Goal: Task Accomplishment & Management: Manage account settings

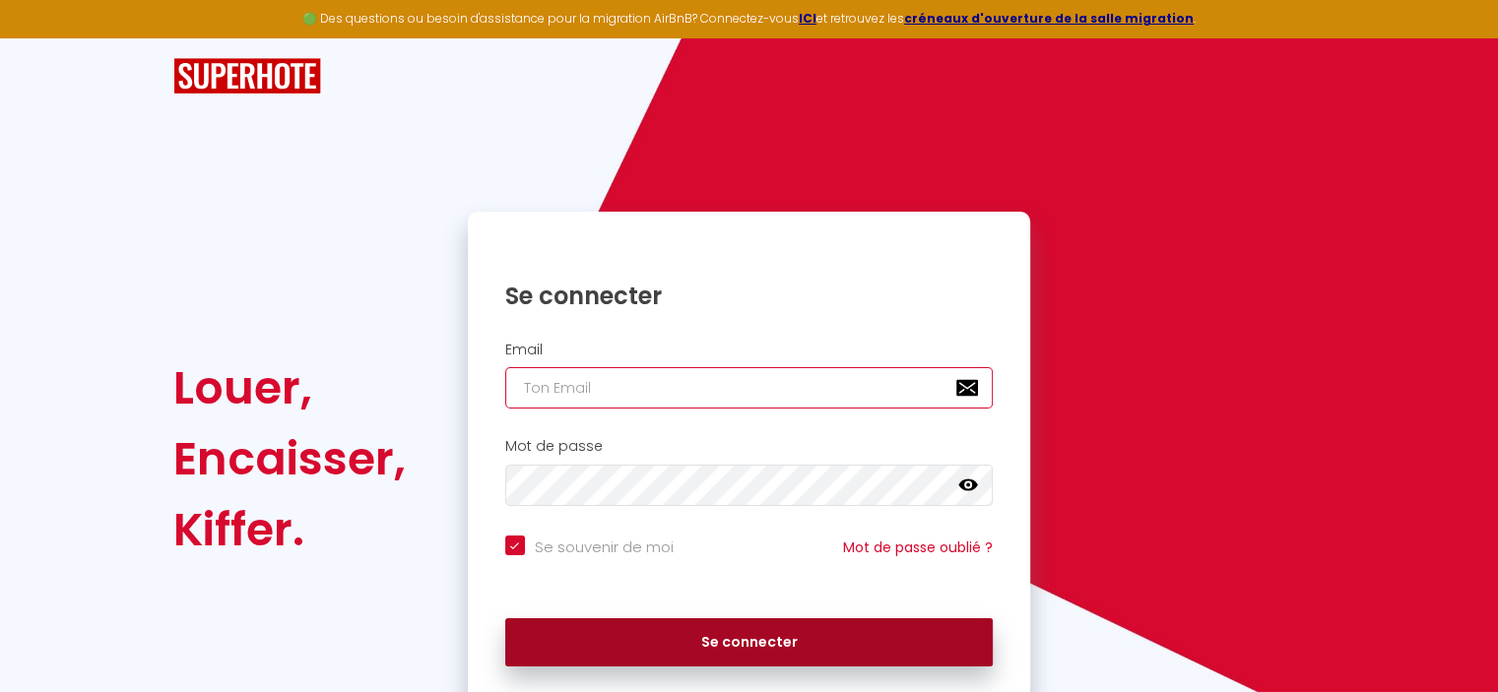
type input "[EMAIL_ADDRESS][DOMAIN_NAME]"
click at [637, 640] on button "Se connecter" at bounding box center [749, 642] width 488 height 49
checkbox input "true"
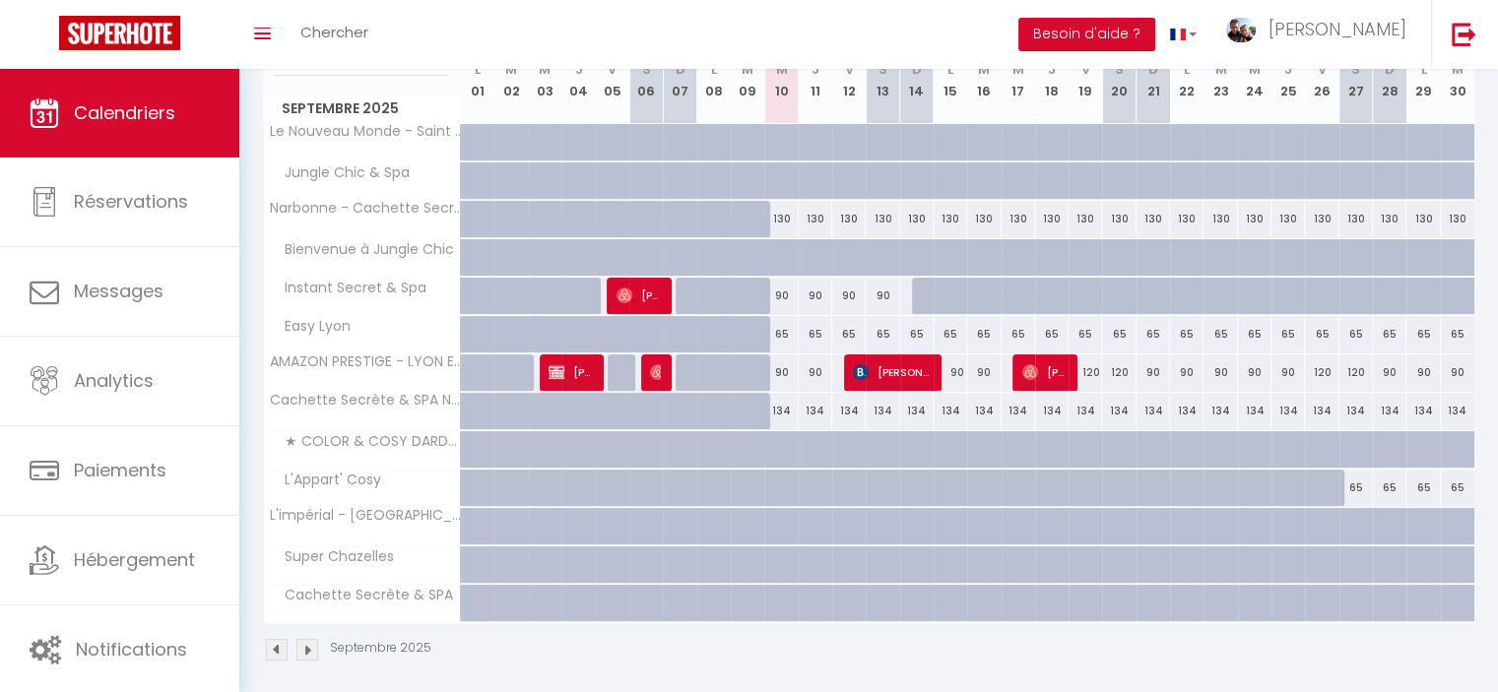
scroll to position [295, 0]
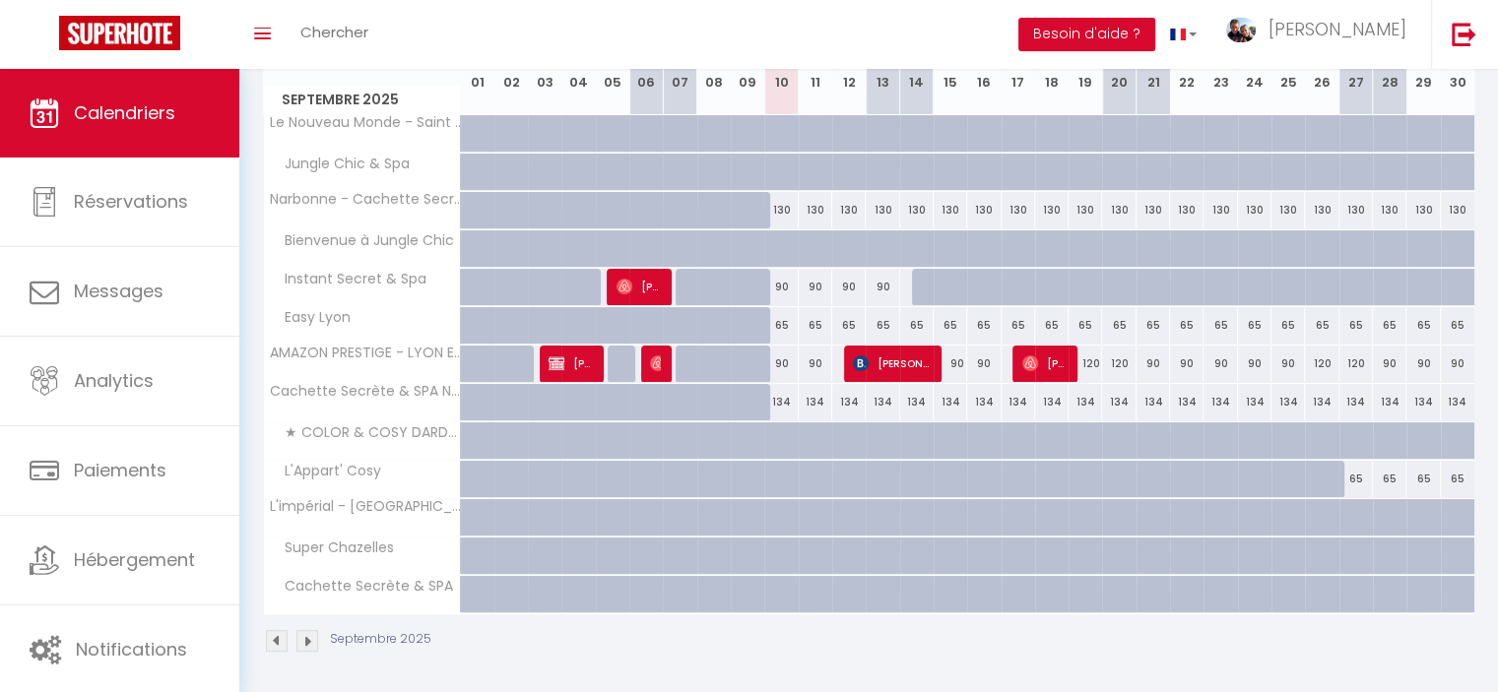
click at [306, 637] on img at bounding box center [307, 641] width 22 height 22
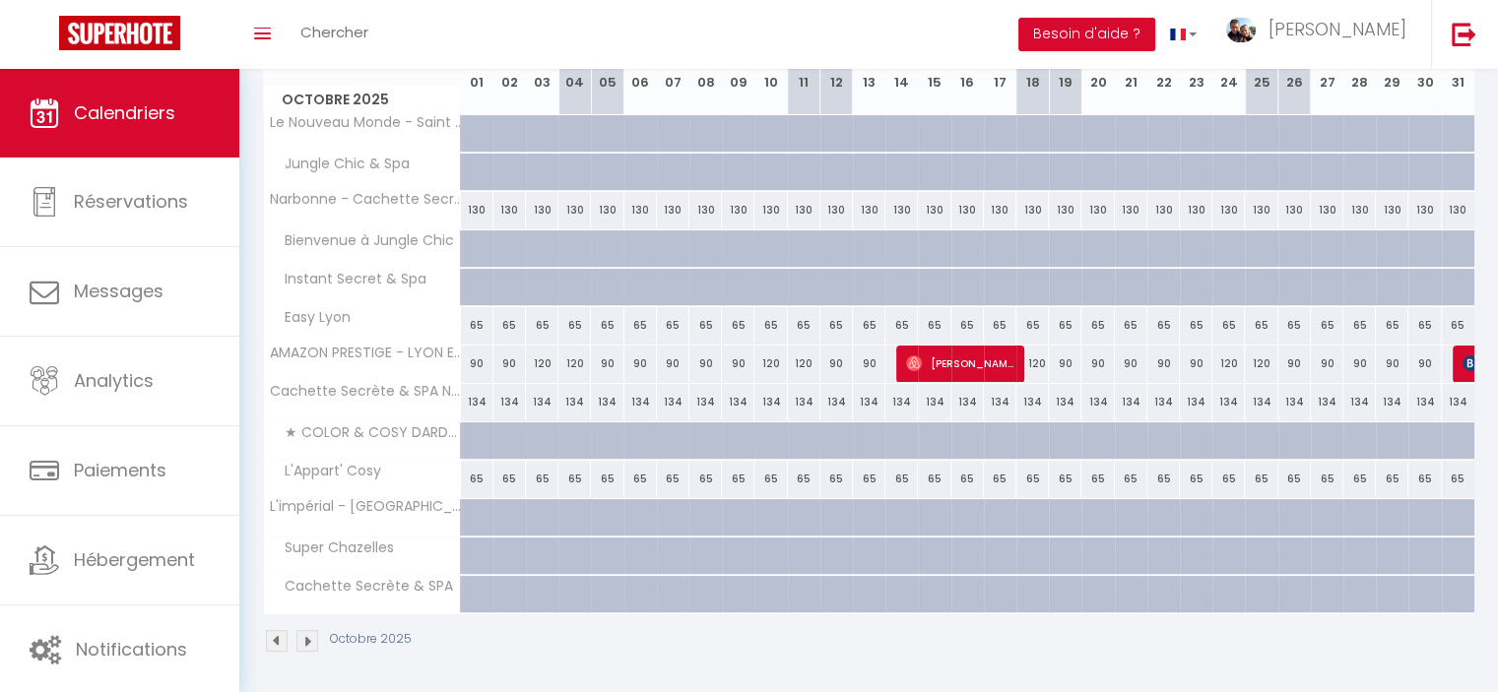
click at [274, 637] on img at bounding box center [277, 641] width 22 height 22
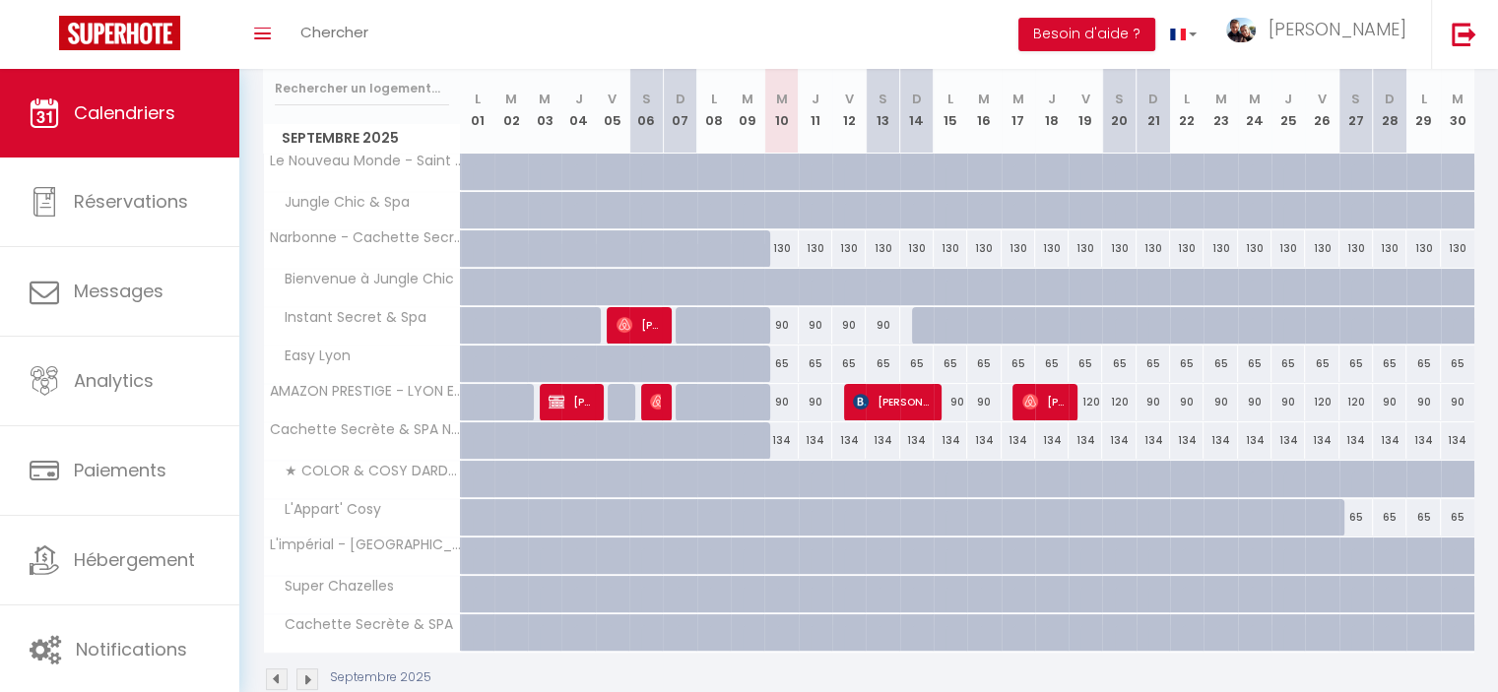
scroll to position [197, 0]
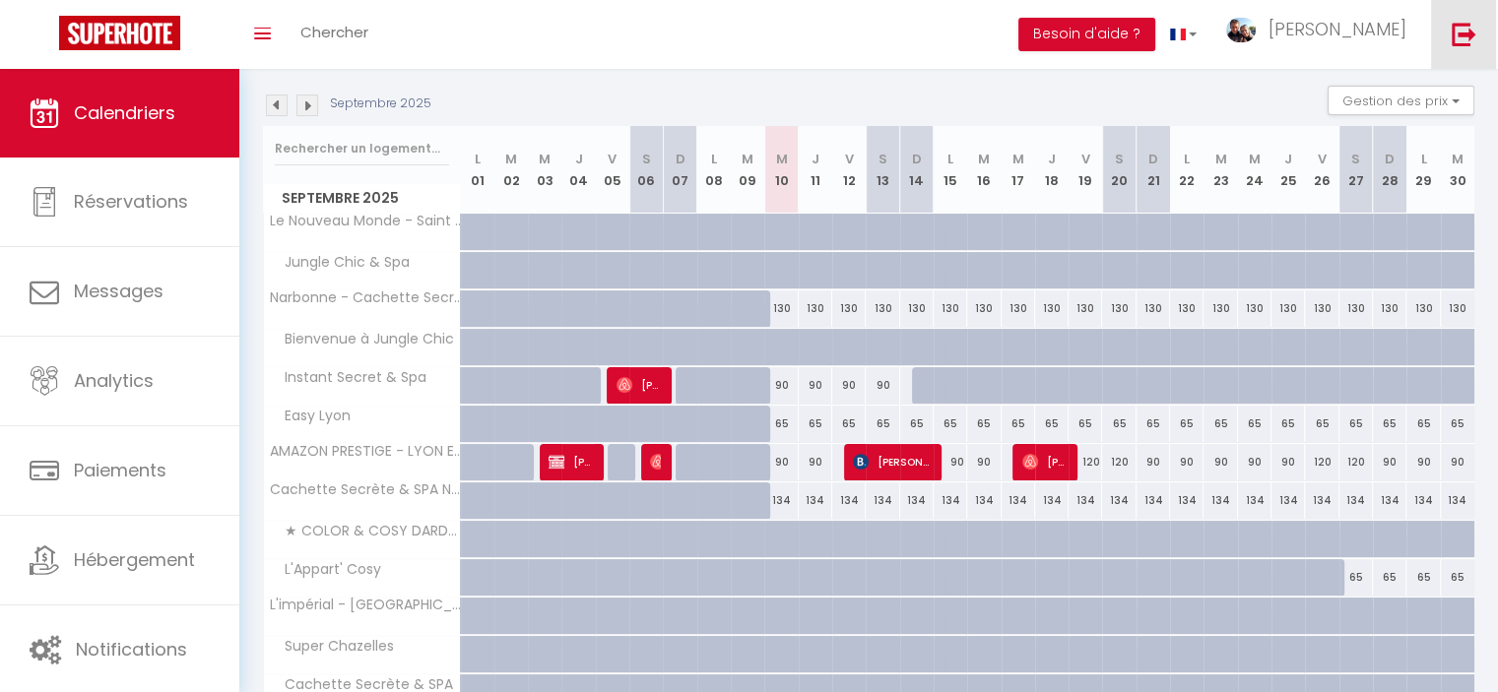
click at [1460, 25] on img at bounding box center [1463, 34] width 25 height 25
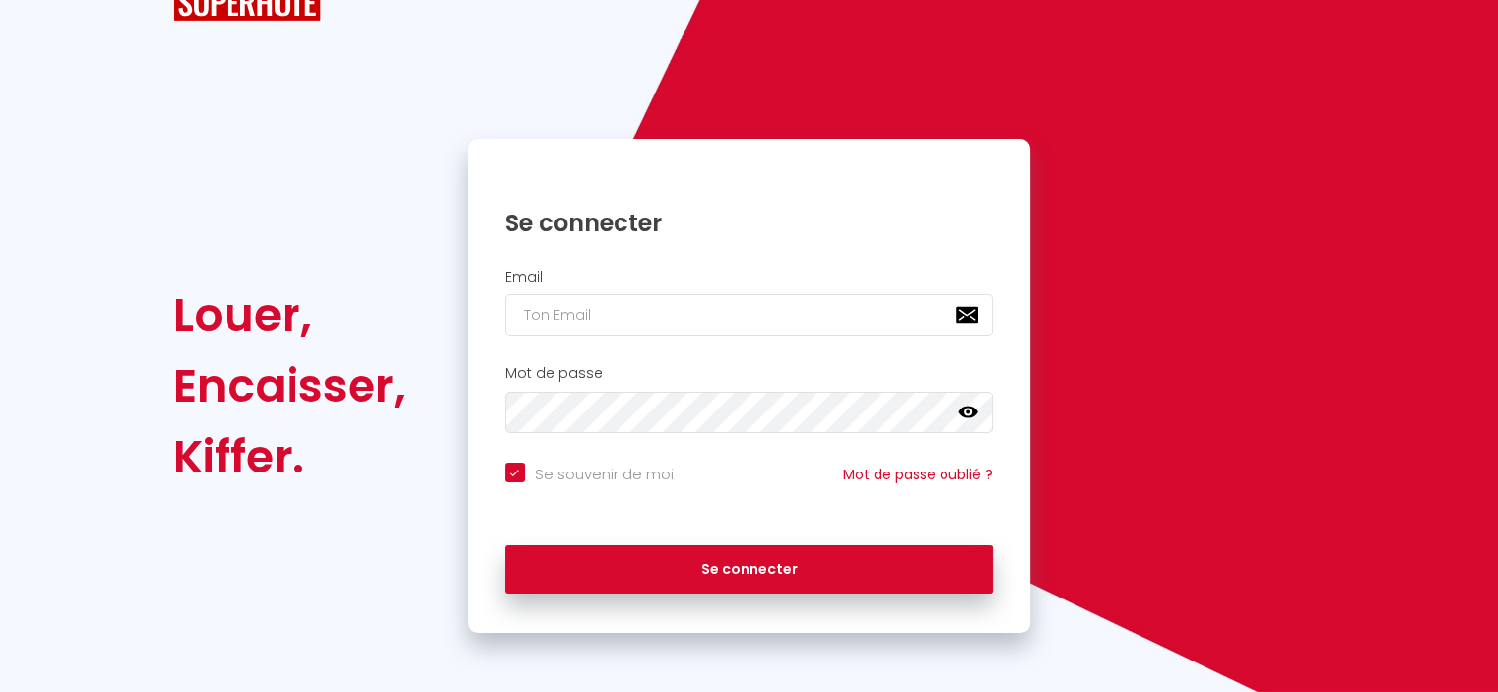
scroll to position [71, 0]
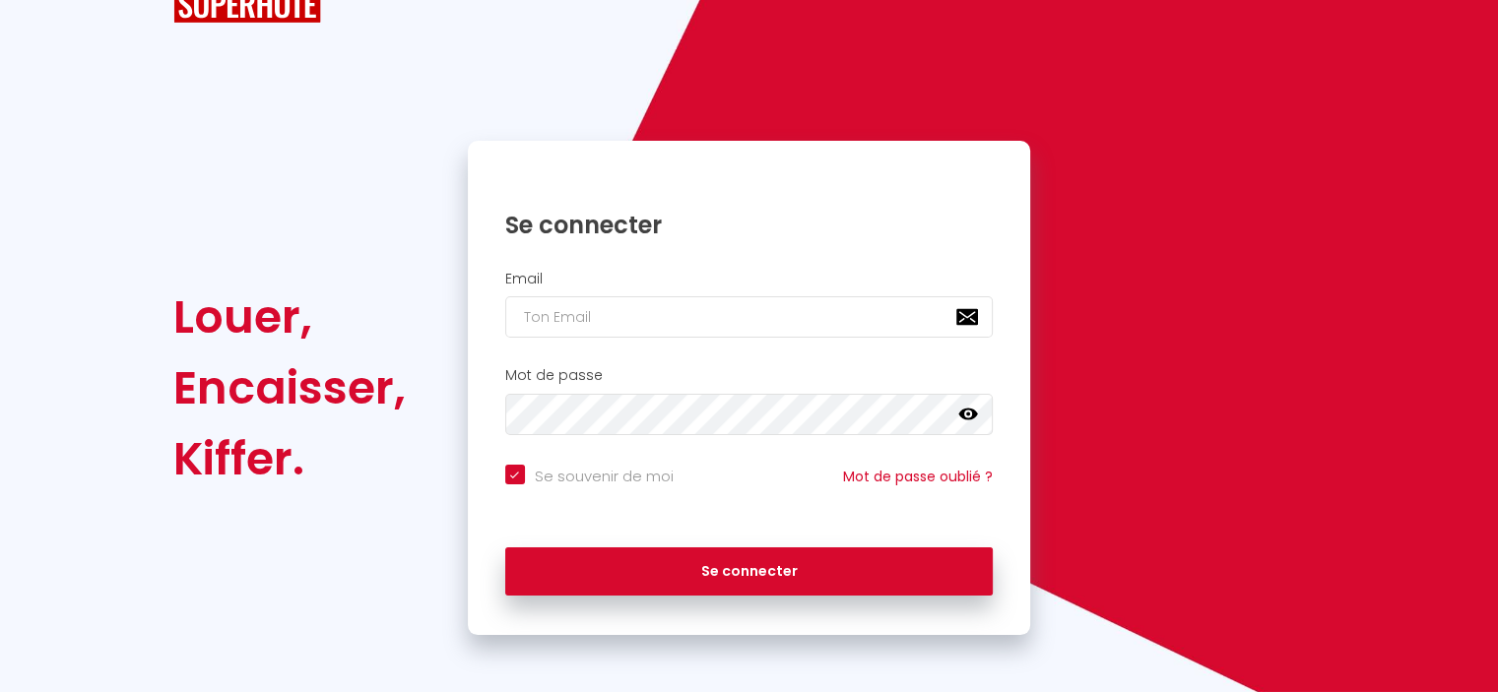
type input "[EMAIL_ADDRESS][DOMAIN_NAME]"
checkbox input "true"
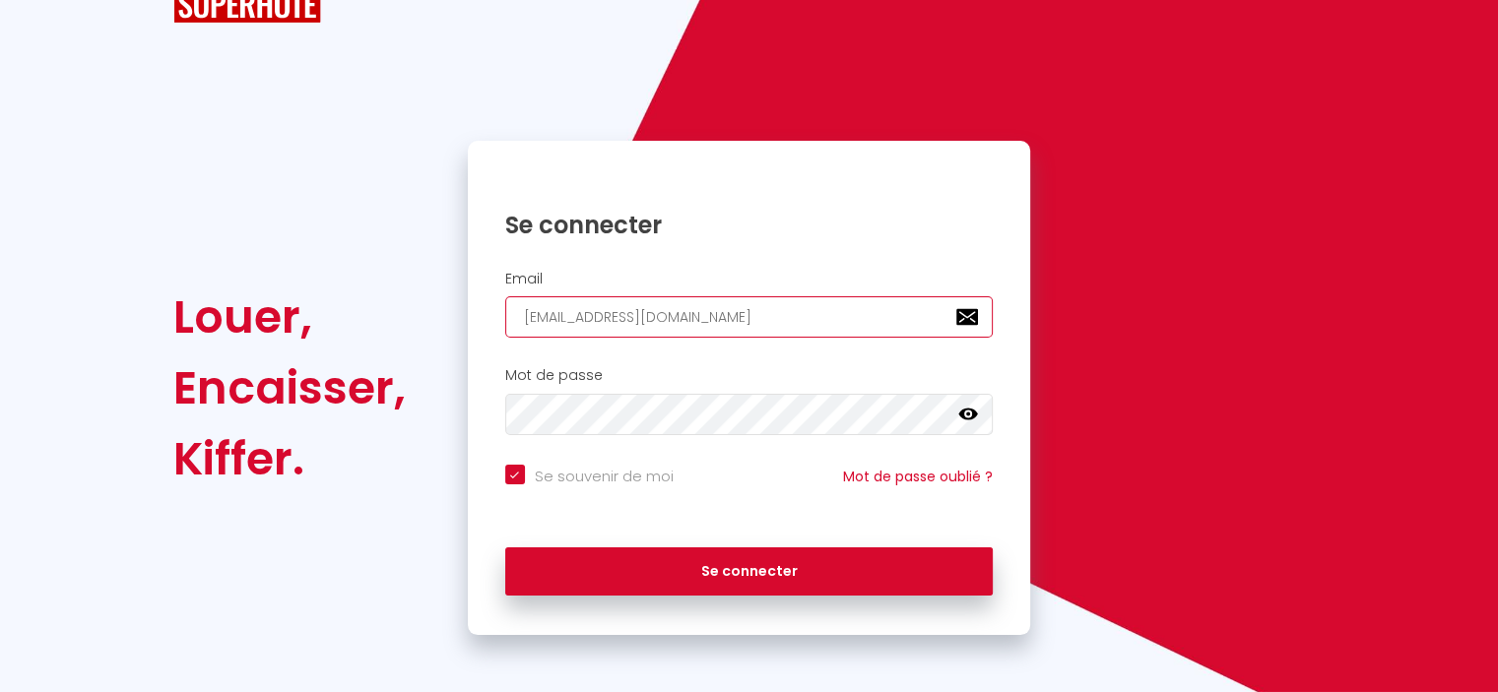
click at [741, 308] on input "[EMAIL_ADDRESS][DOMAIN_NAME]" at bounding box center [749, 316] width 488 height 41
type input "[EMAIL_ADDRESS][DOMAIN_NAME]"
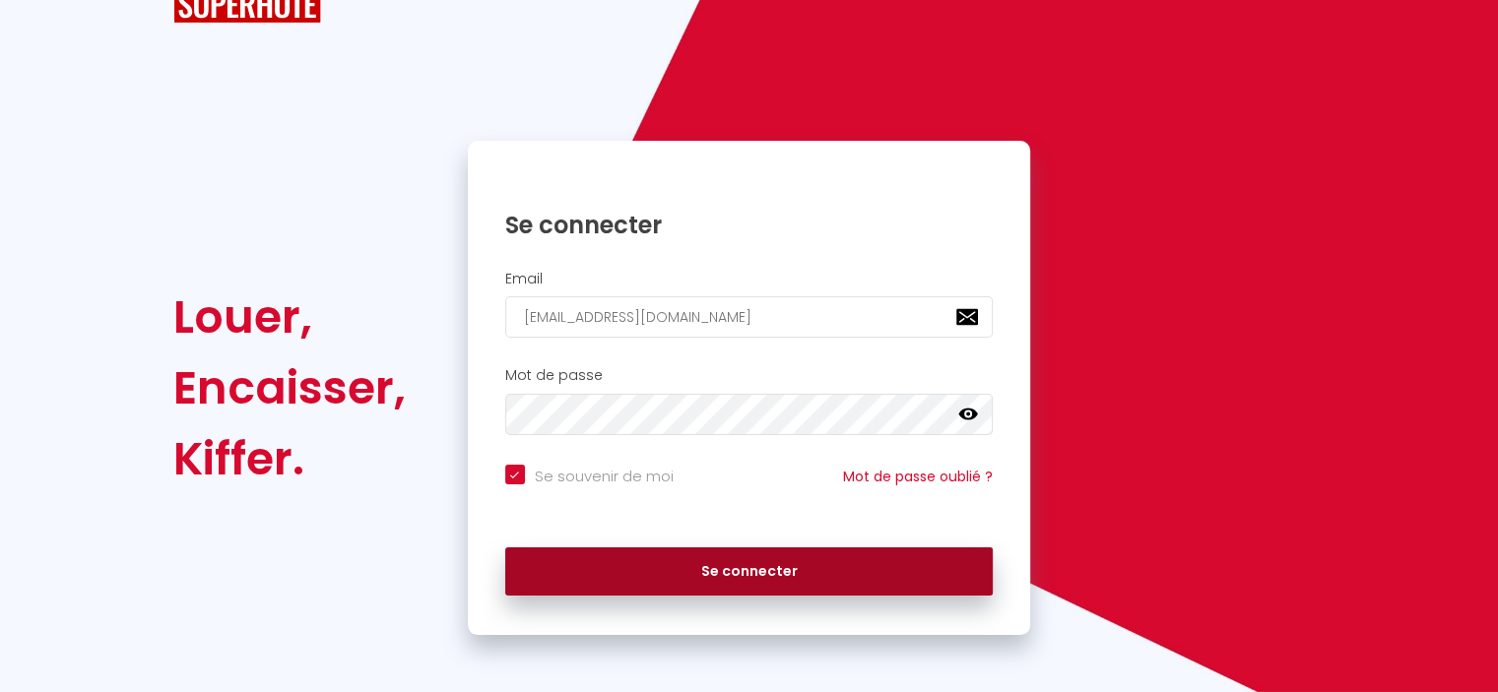
click at [606, 548] on button "Se connecter" at bounding box center [749, 571] width 488 height 49
checkbox input "true"
